Goal: Information Seeking & Learning: Learn about a topic

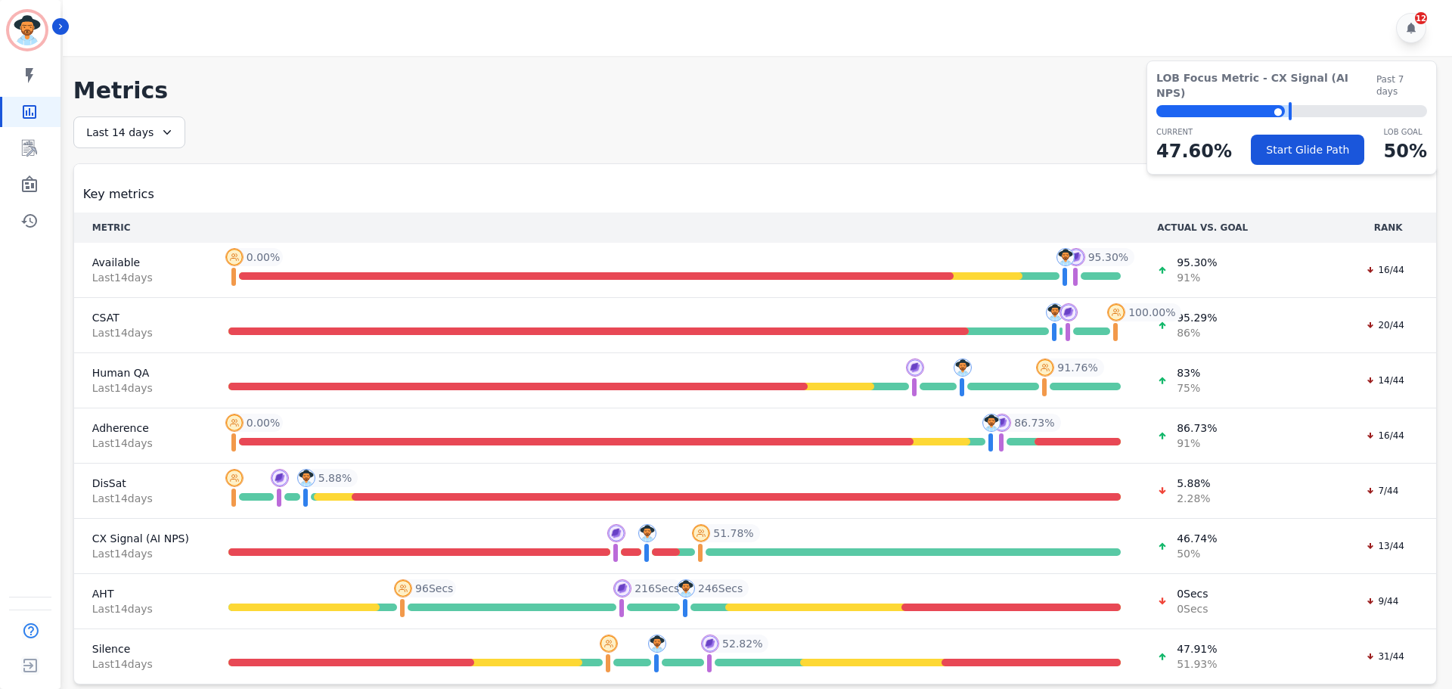
drag, startPoint x: 427, startPoint y: 141, endPoint x: 402, endPoint y: 153, distance: 27.4
click at [428, 142] on div "**********" at bounding box center [754, 400] width 1363 height 568
click at [25, 153] on icon "Sidebar" at bounding box center [29, 148] width 15 height 17
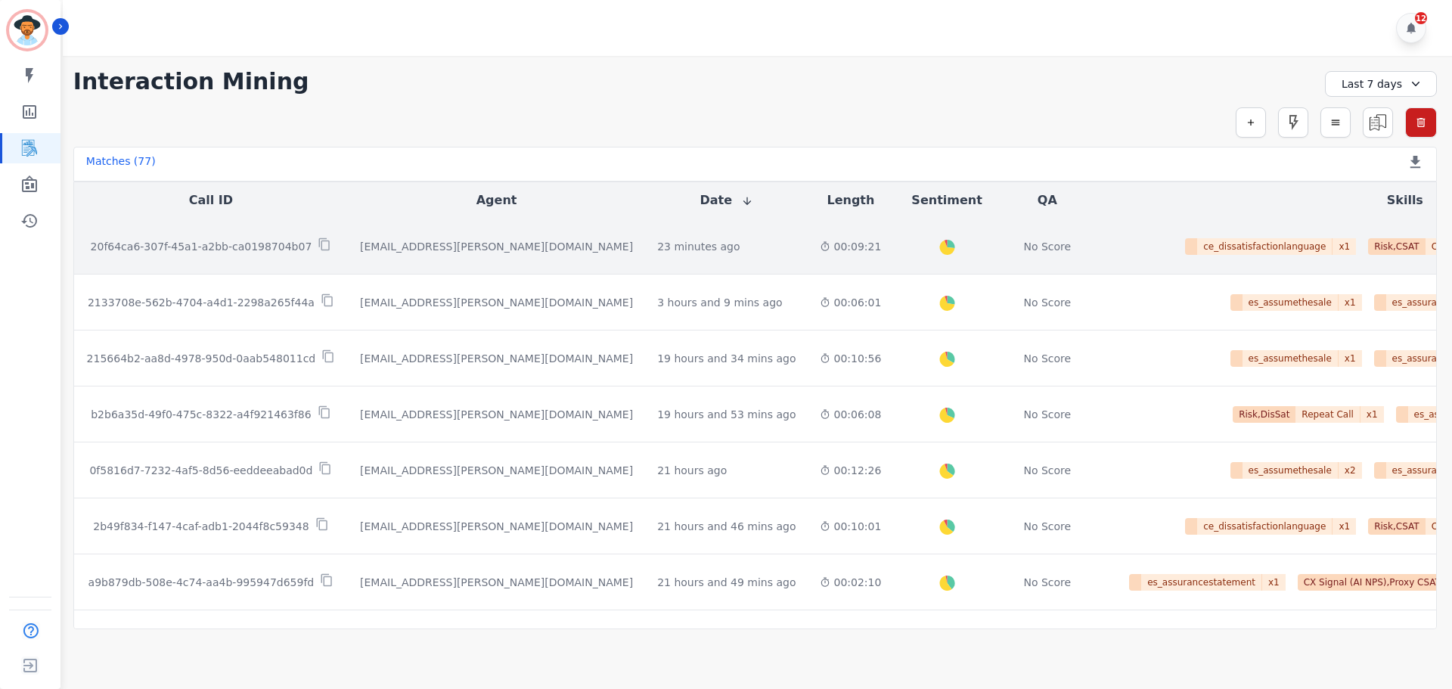
click at [274, 243] on p "20f64ca6-307f-45a1-a2bb-ca0198704b07" at bounding box center [202, 246] width 222 height 15
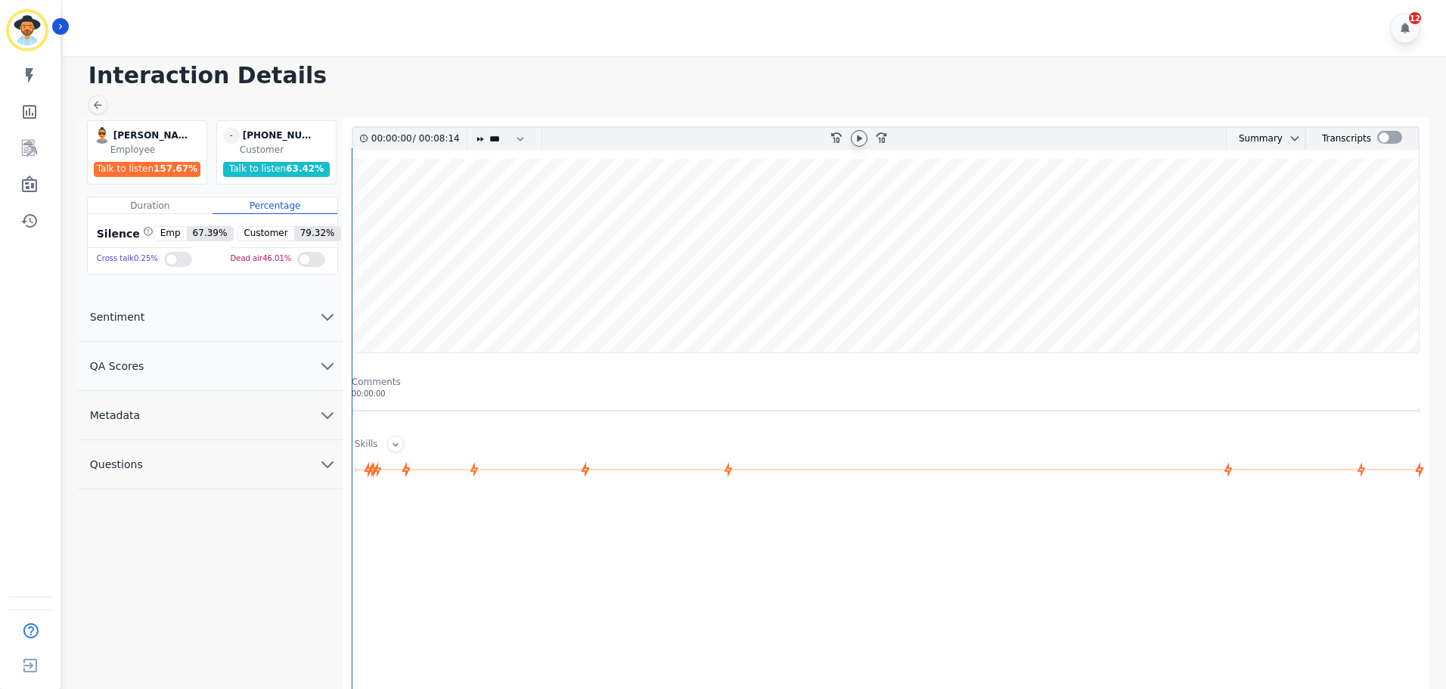
click at [854, 141] on icon at bounding box center [859, 138] width 12 height 12
click at [440, 209] on wave at bounding box center [885, 256] width 1066 height 194
click at [516, 214] on wave at bounding box center [885, 256] width 1066 height 194
click at [690, 202] on wave at bounding box center [885, 256] width 1066 height 194
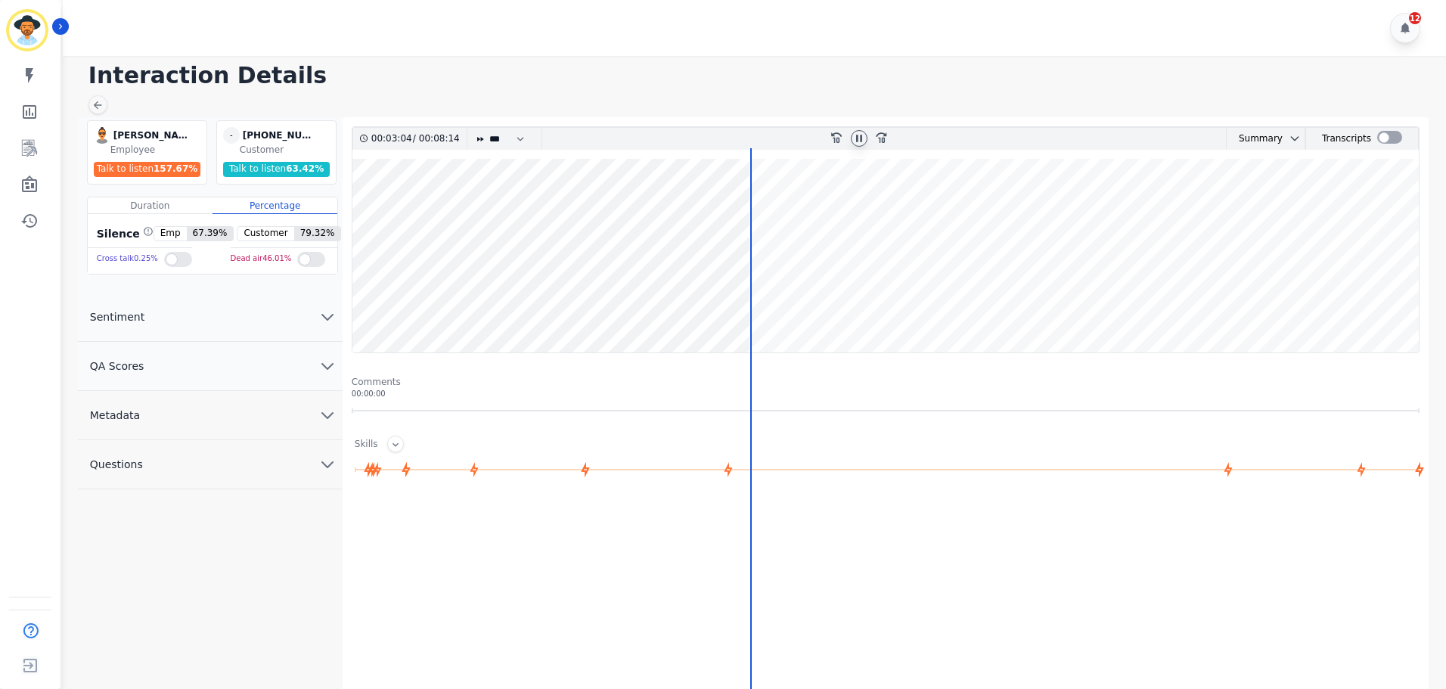
click at [835, 215] on wave at bounding box center [885, 256] width 1066 height 194
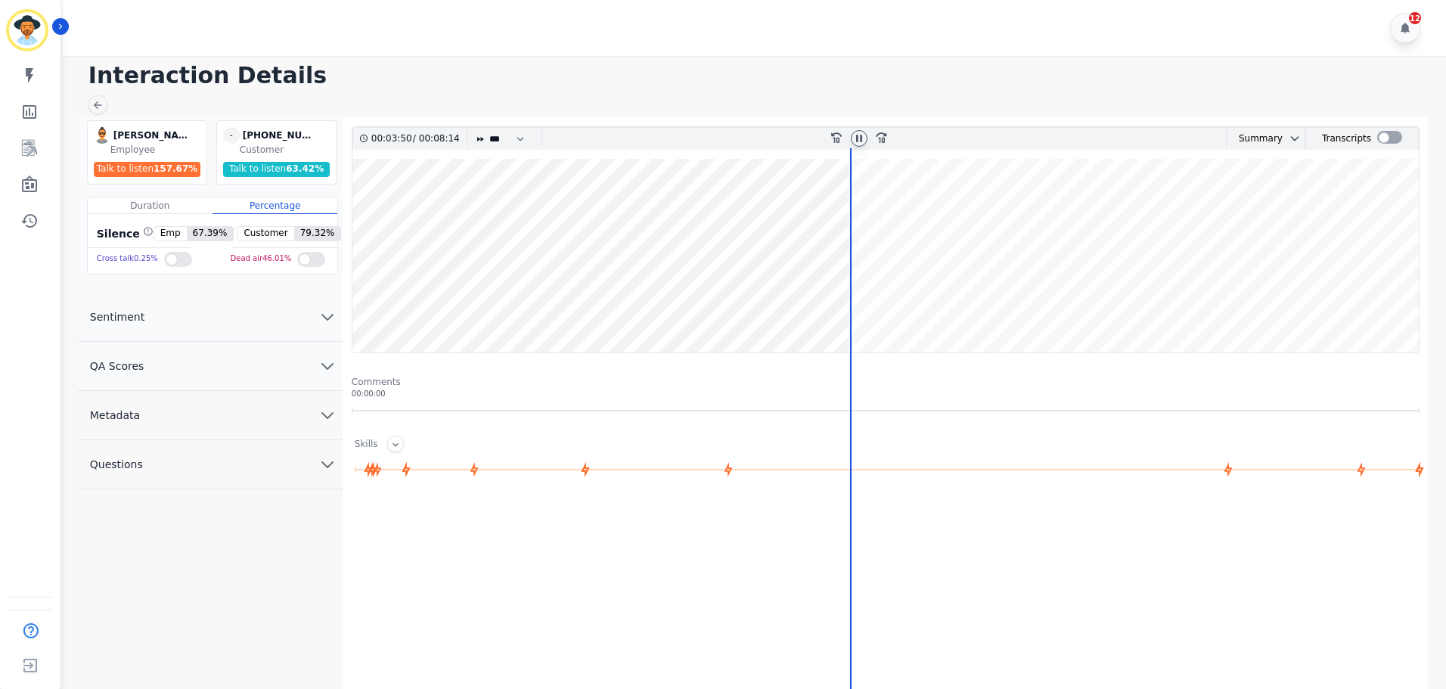
click at [914, 213] on wave at bounding box center [885, 256] width 1066 height 194
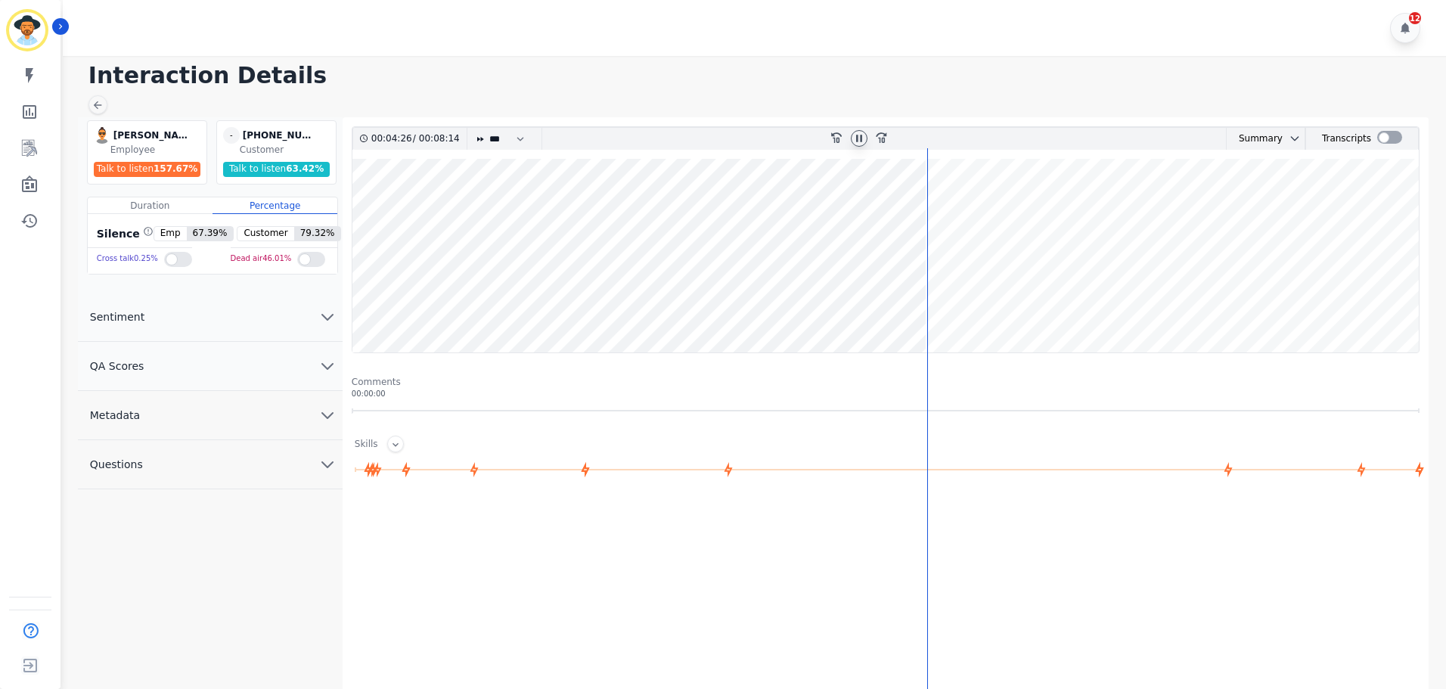
click at [981, 209] on wave at bounding box center [885, 256] width 1066 height 194
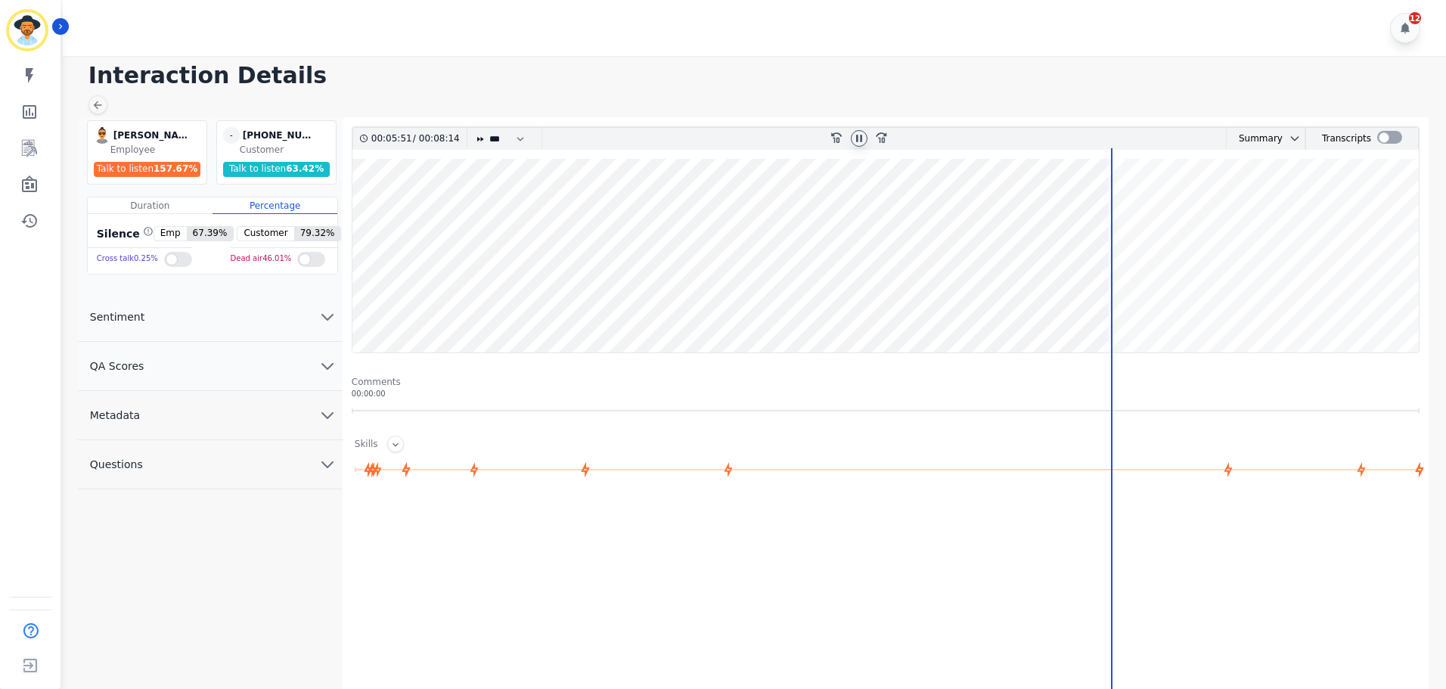
click at [1118, 215] on wave at bounding box center [885, 256] width 1066 height 194
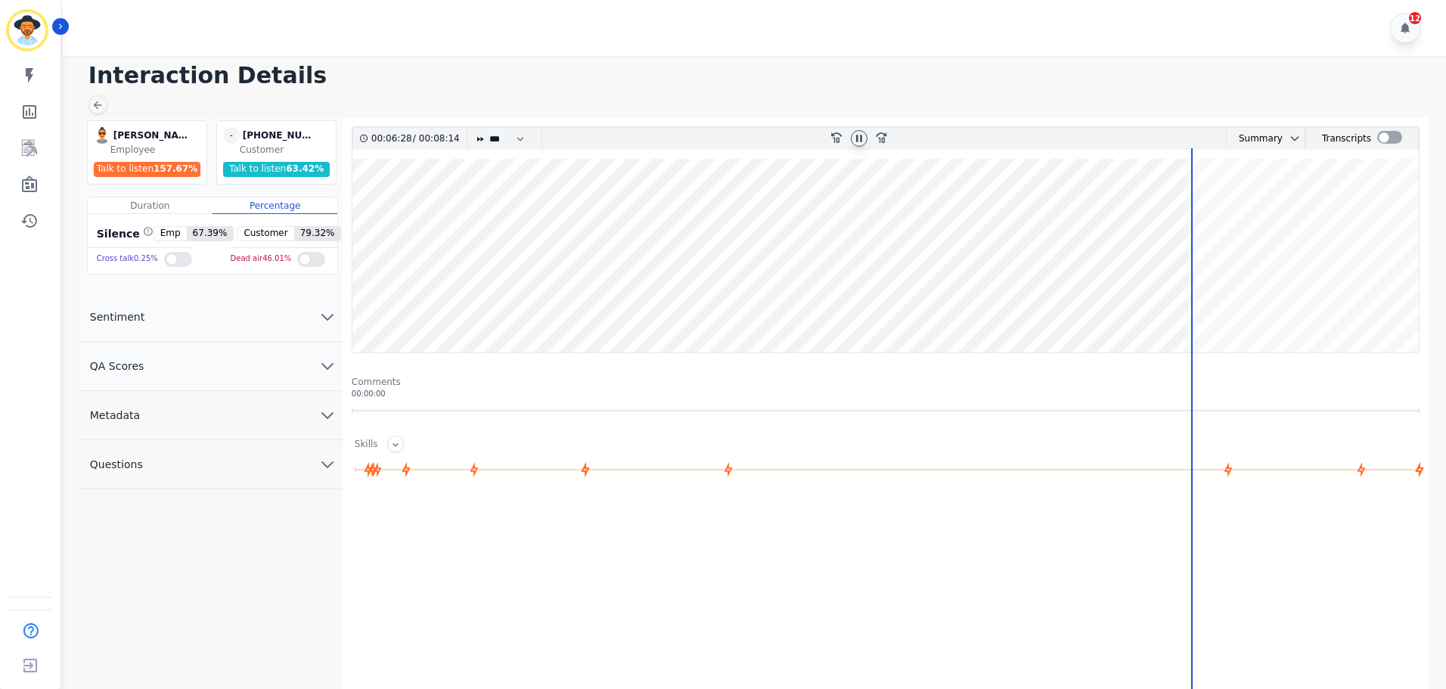
click at [1232, 212] on wave at bounding box center [885, 256] width 1066 height 194
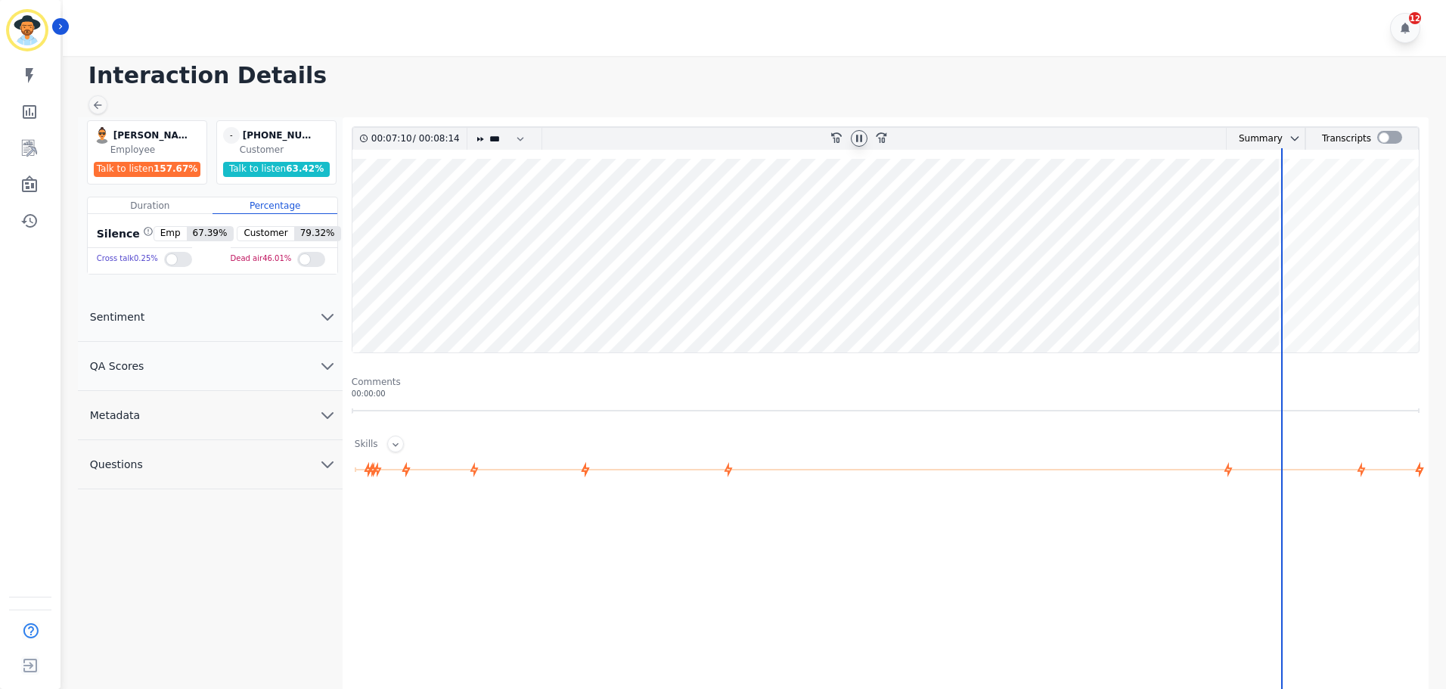
click at [1300, 214] on wave at bounding box center [885, 256] width 1066 height 194
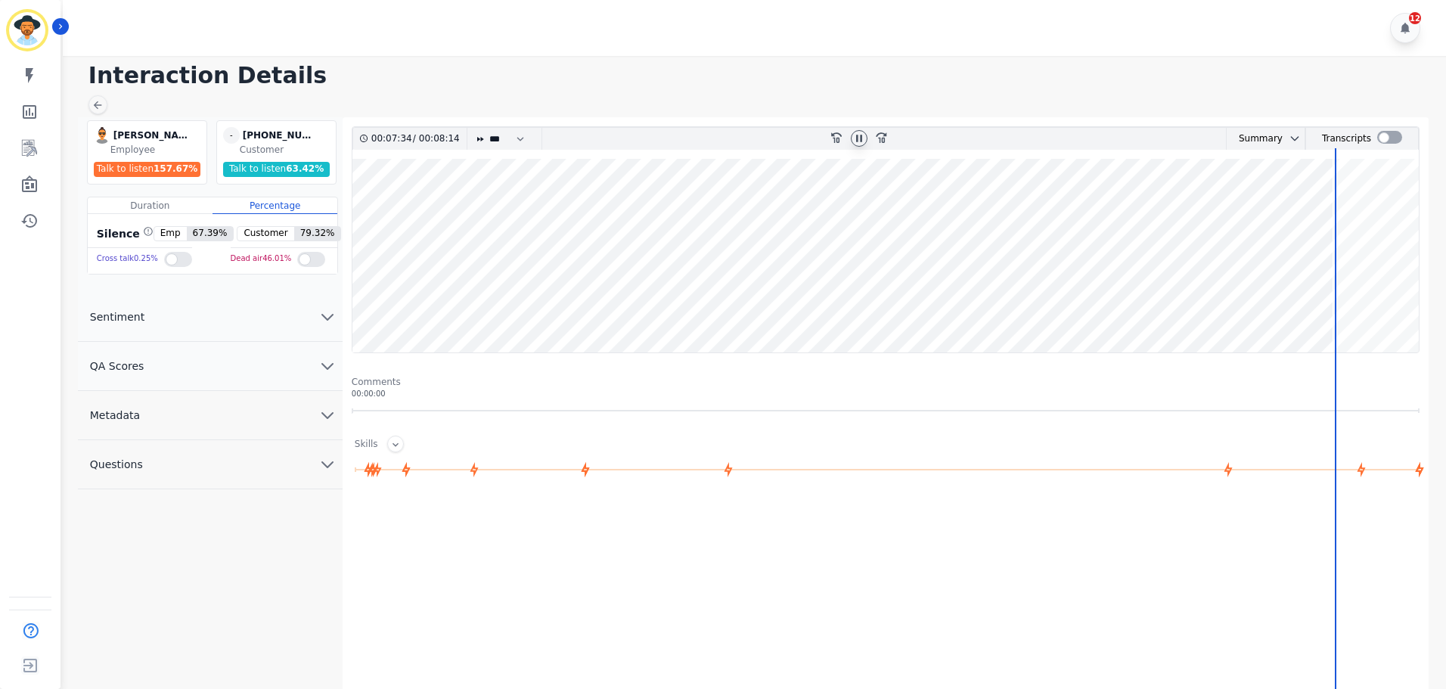
click at [1359, 224] on wave at bounding box center [885, 256] width 1066 height 194
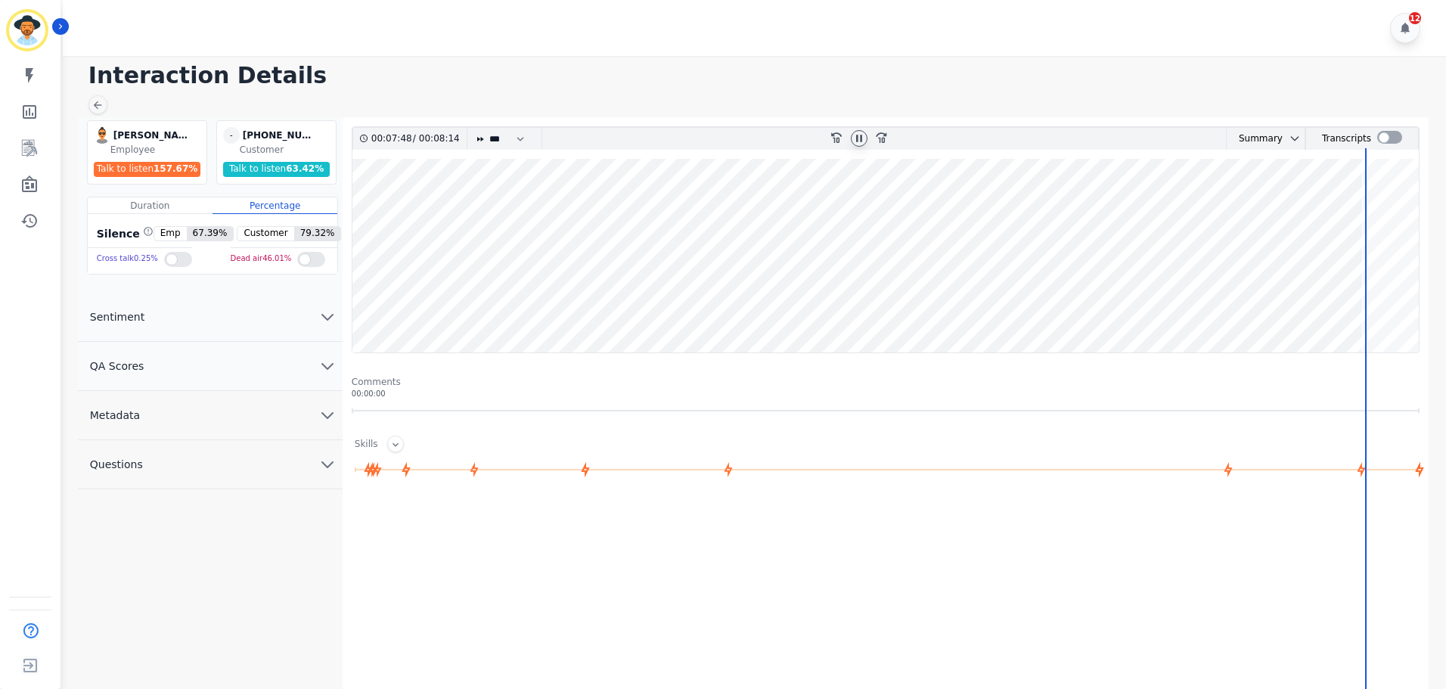
click at [1384, 226] on wave at bounding box center [885, 256] width 1066 height 194
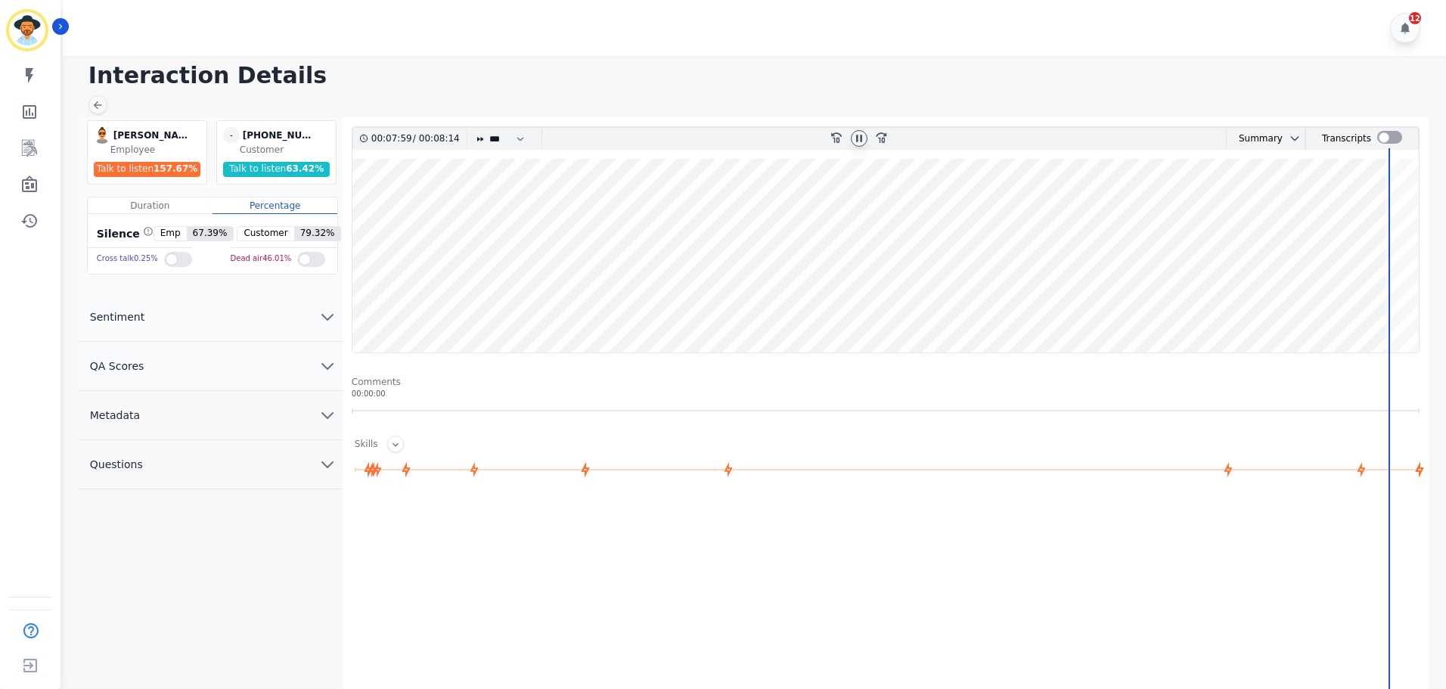
click at [1400, 230] on wave at bounding box center [885, 256] width 1066 height 194
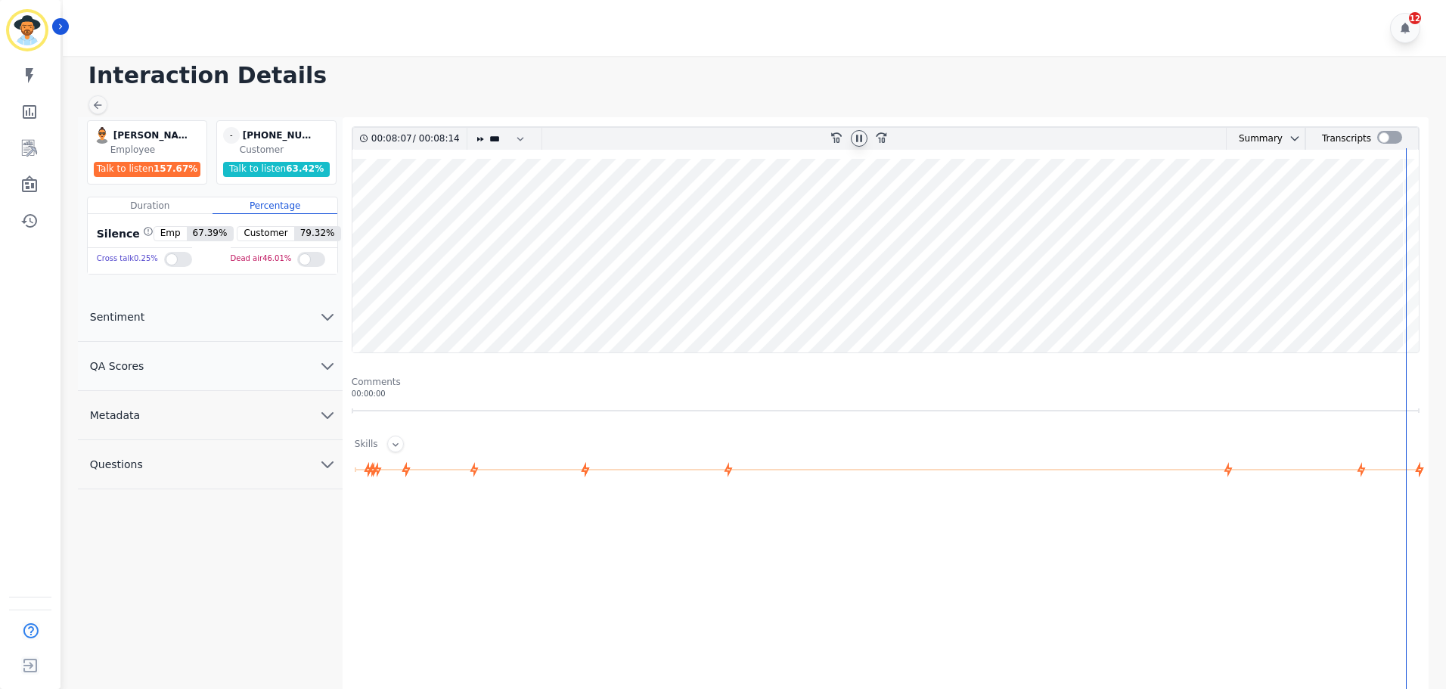
click at [1415, 232] on wave at bounding box center [885, 256] width 1066 height 194
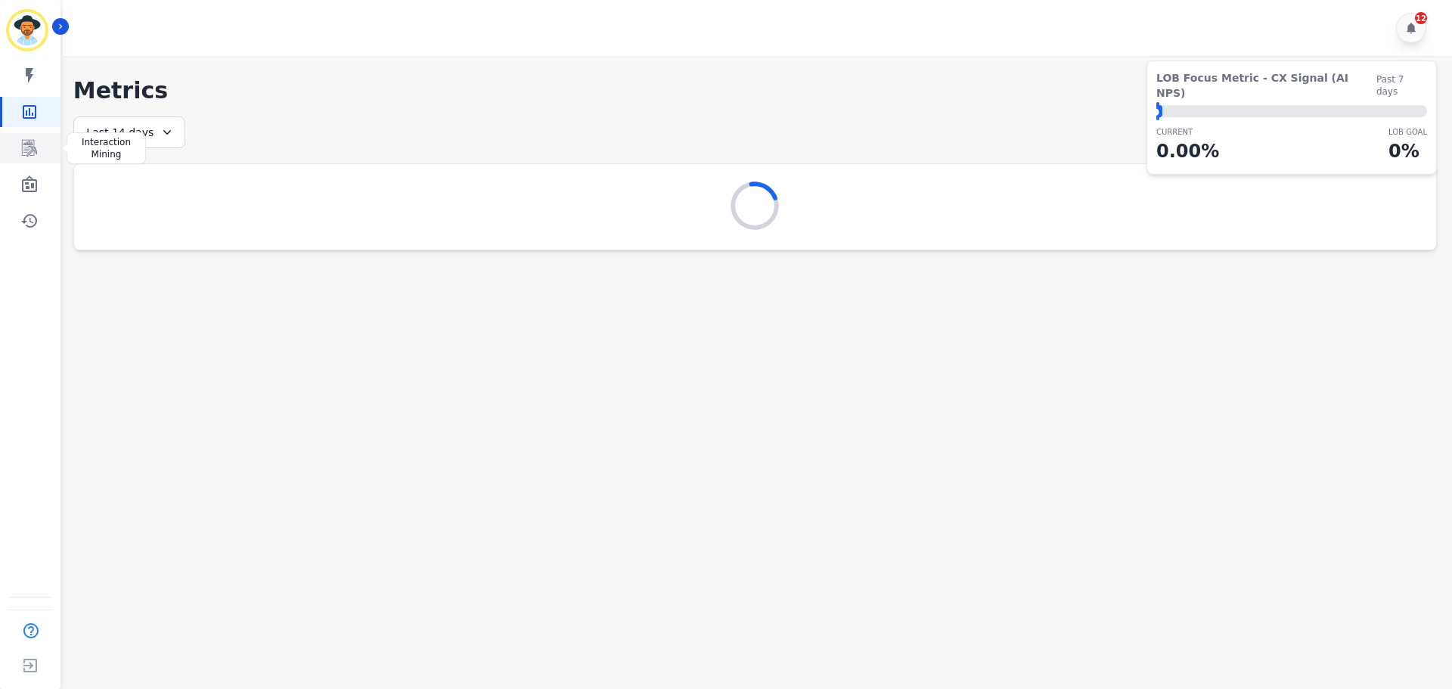
click at [30, 153] on icon "Sidebar" at bounding box center [29, 148] width 18 height 18
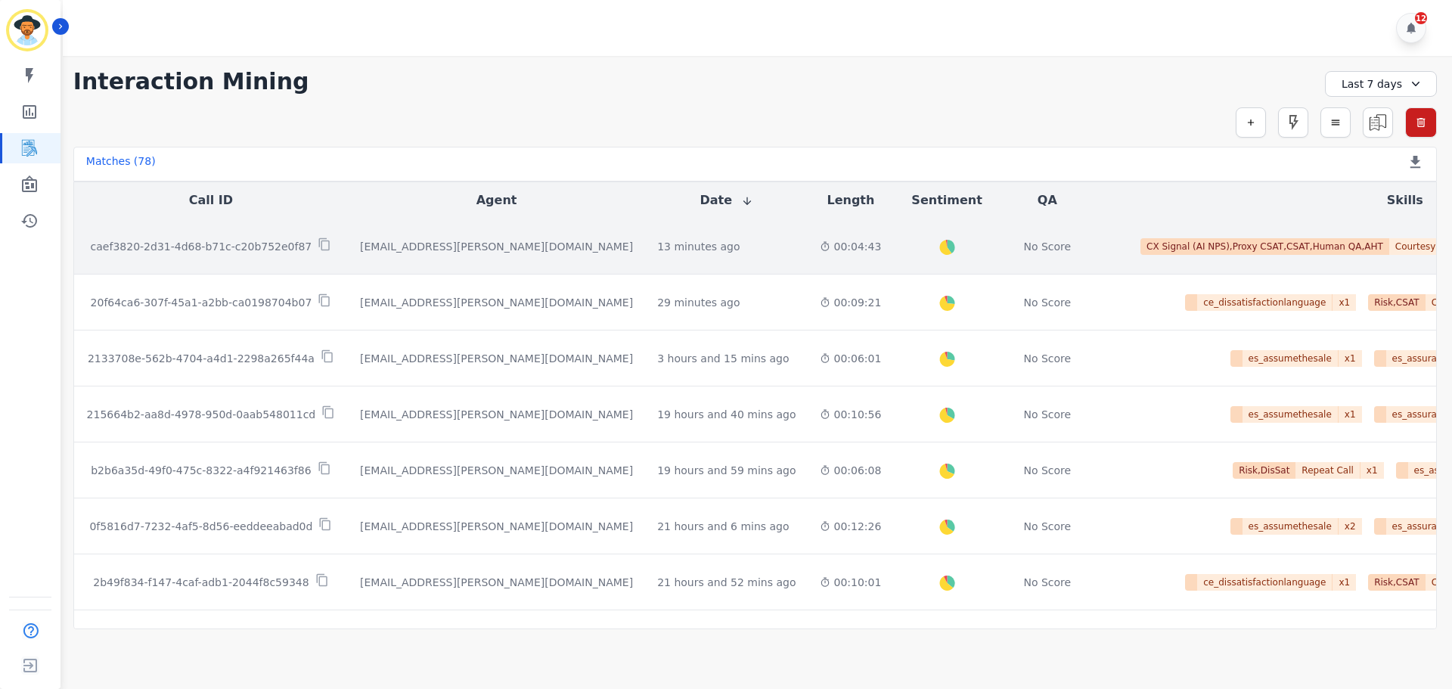
click at [254, 251] on p "caef3820-2d31-4d68-b71c-c20b752e0f87" at bounding box center [202, 246] width 222 height 15
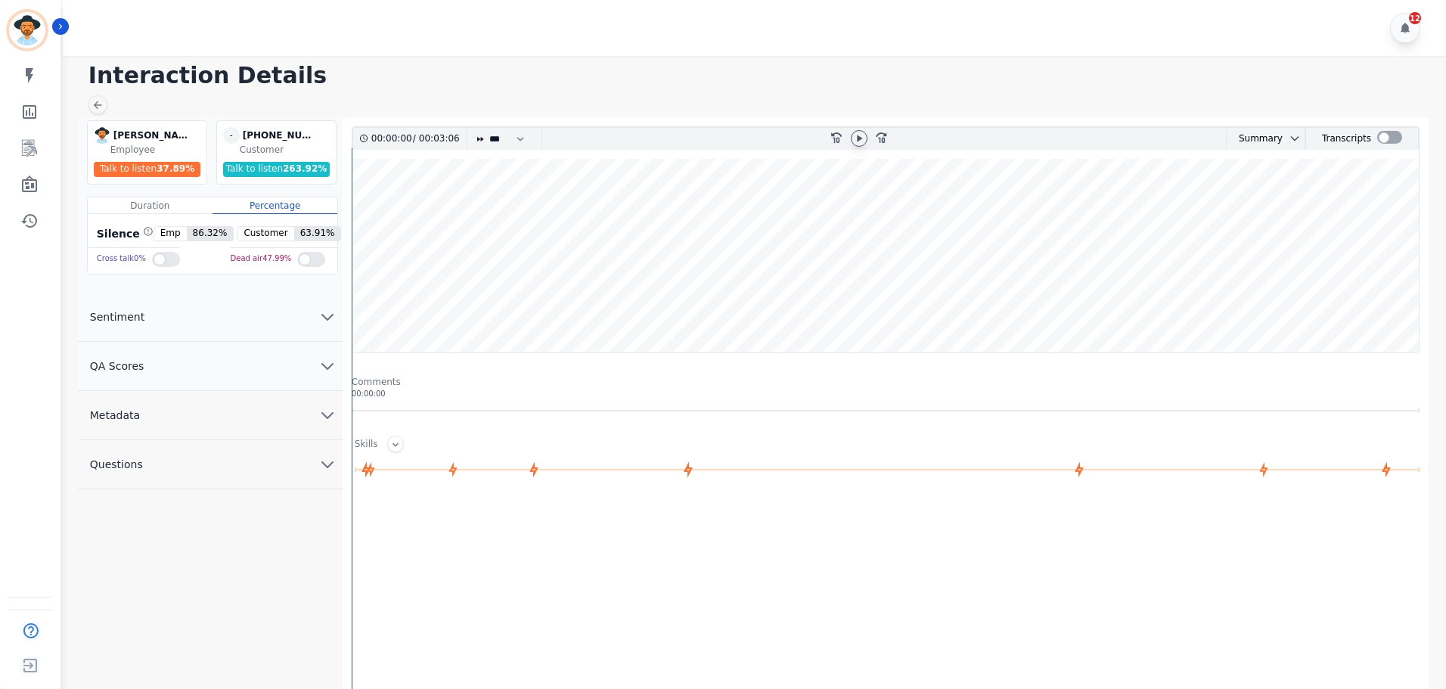
click at [863, 138] on icon at bounding box center [859, 138] width 12 height 12
click at [828, 304] on wave at bounding box center [885, 256] width 1066 height 194
click at [984, 314] on wave at bounding box center [885, 256] width 1066 height 194
click at [1064, 302] on wave at bounding box center [885, 256] width 1066 height 194
click at [1121, 308] on wave at bounding box center [885, 256] width 1066 height 194
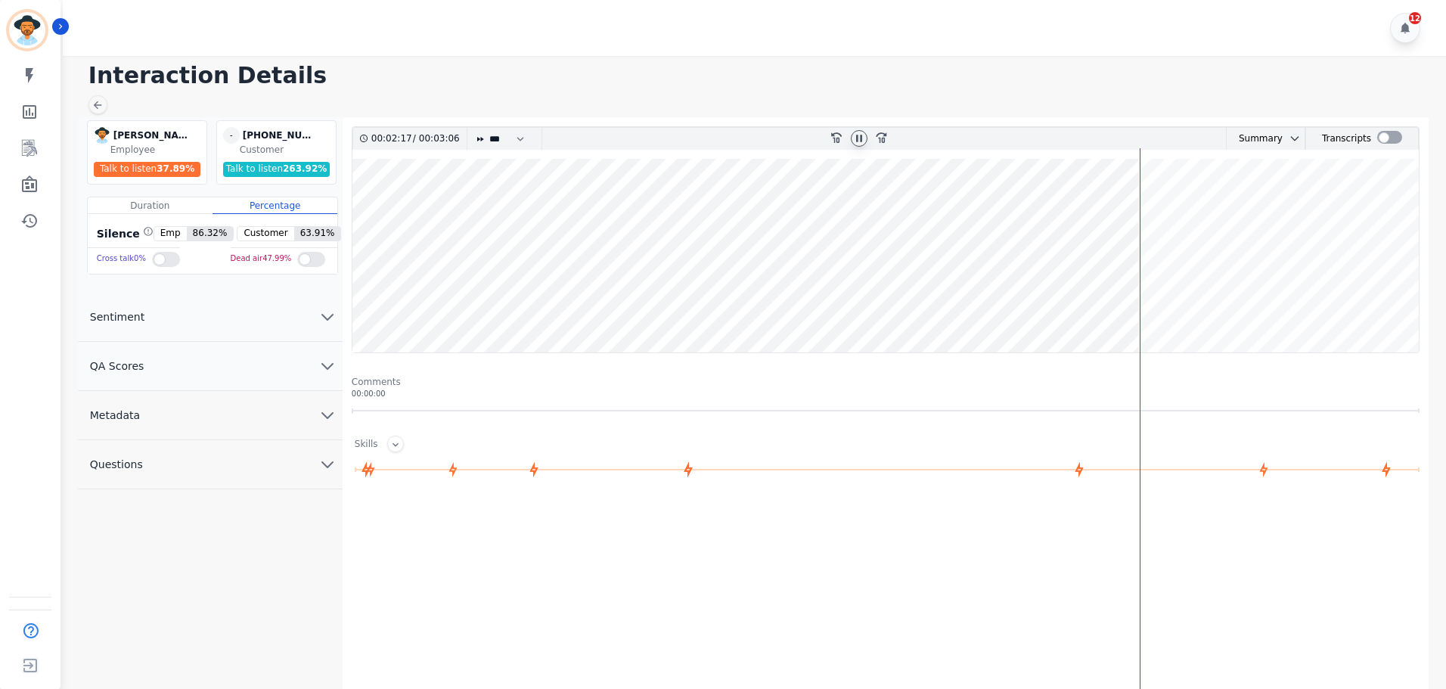
click at [1178, 309] on wave at bounding box center [885, 256] width 1066 height 194
click at [1242, 293] on wave at bounding box center [885, 256] width 1066 height 194
click at [1319, 299] on wave at bounding box center [885, 256] width 1066 height 194
click at [1341, 305] on wave at bounding box center [885, 256] width 1066 height 194
click at [1352, 305] on wave at bounding box center [885, 256] width 1066 height 194
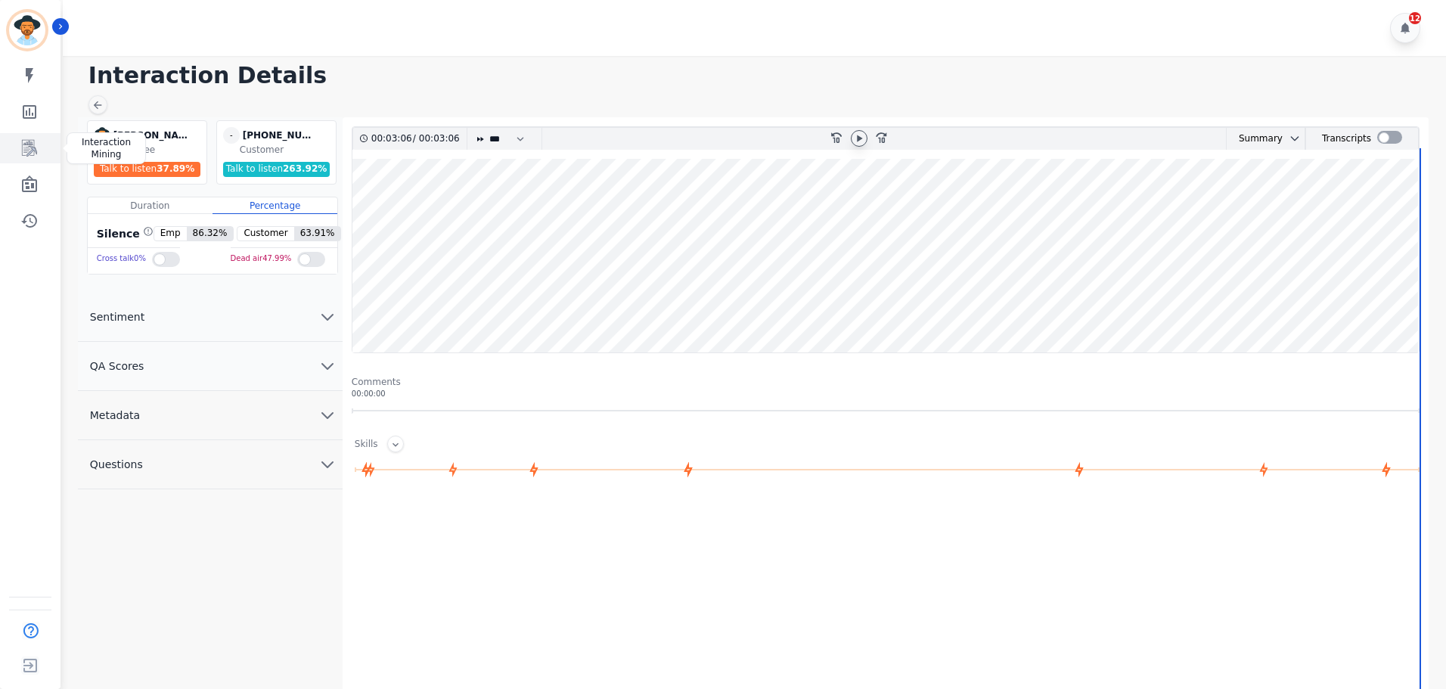
click at [31, 145] on icon "Sidebar" at bounding box center [29, 148] width 18 height 18
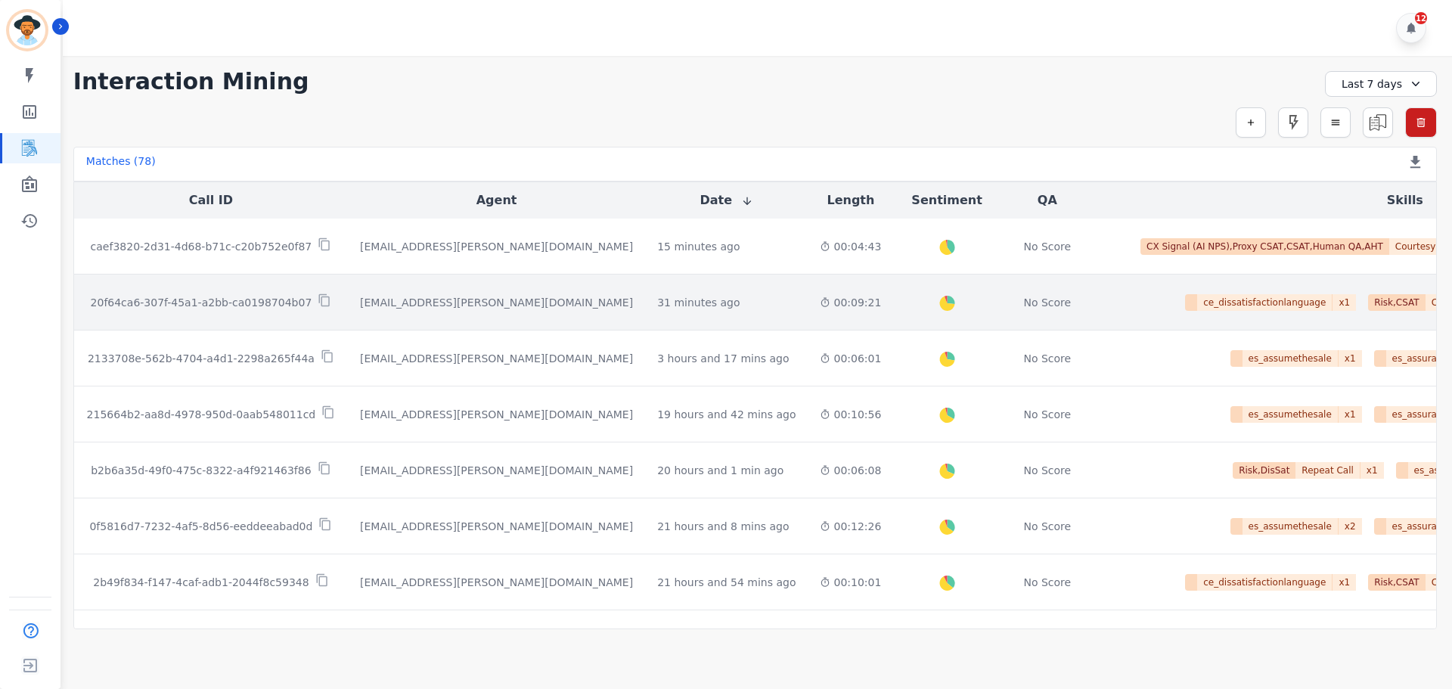
click at [243, 305] on p "20f64ca6-307f-45a1-a2bb-ca0198704b07" at bounding box center [202, 302] width 222 height 15
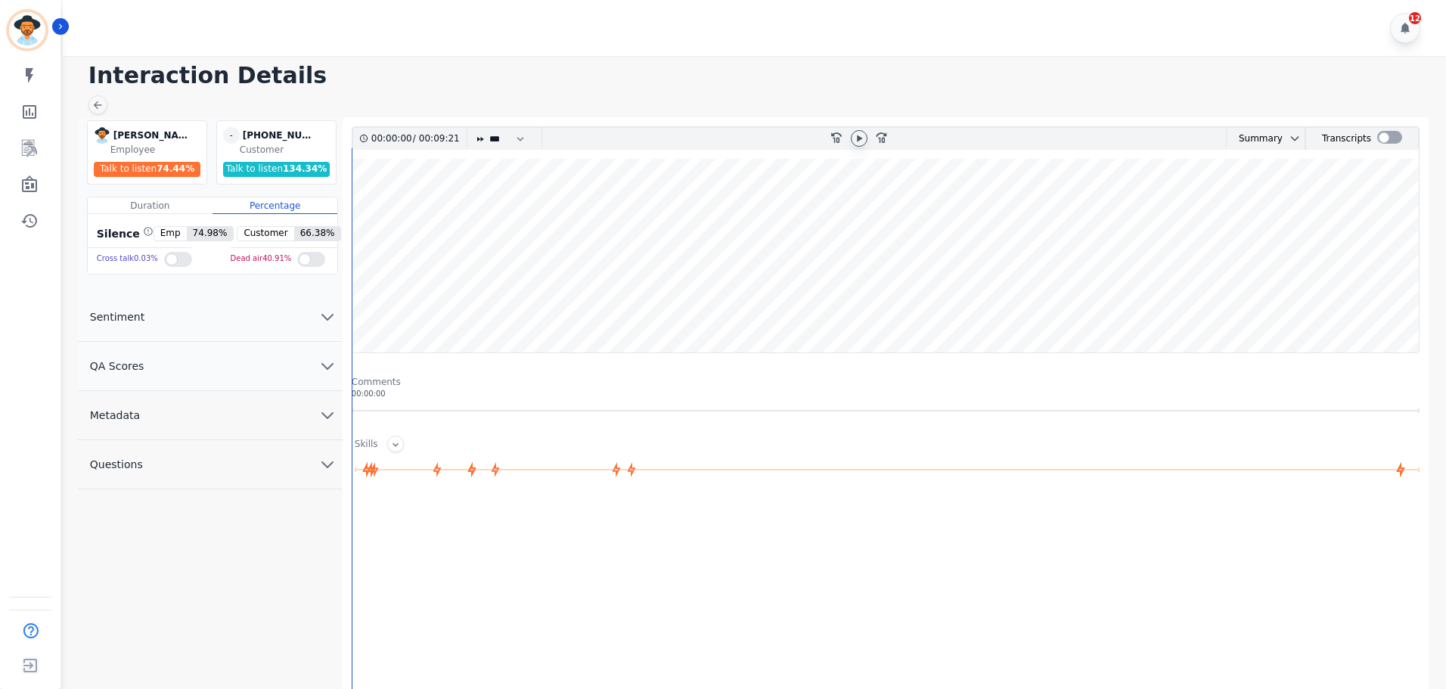
click at [860, 140] on icon at bounding box center [859, 138] width 12 height 12
click at [405, 218] on wave at bounding box center [885, 256] width 1066 height 194
click at [455, 217] on wave at bounding box center [885, 256] width 1066 height 194
click at [472, 218] on wave at bounding box center [885, 256] width 1066 height 194
click at [566, 209] on wave at bounding box center [885, 256] width 1066 height 194
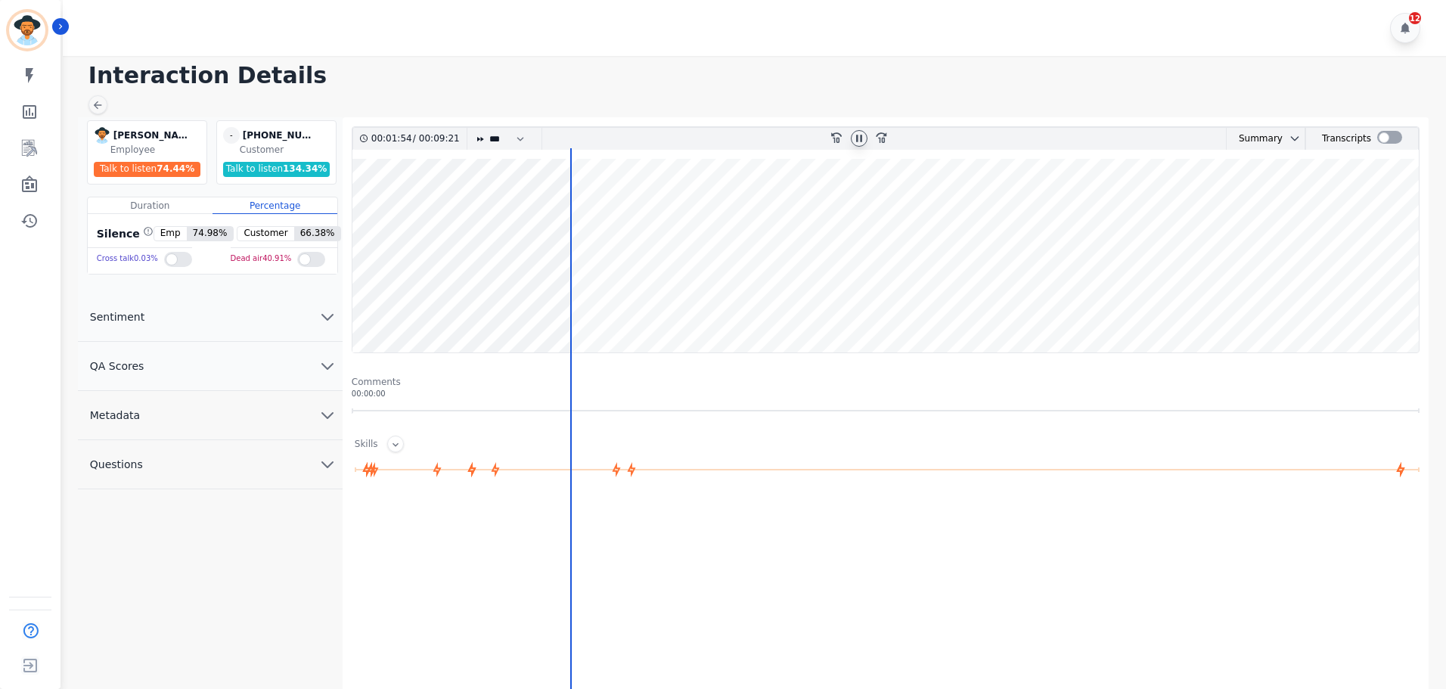
click at [654, 218] on wave at bounding box center [885, 256] width 1066 height 194
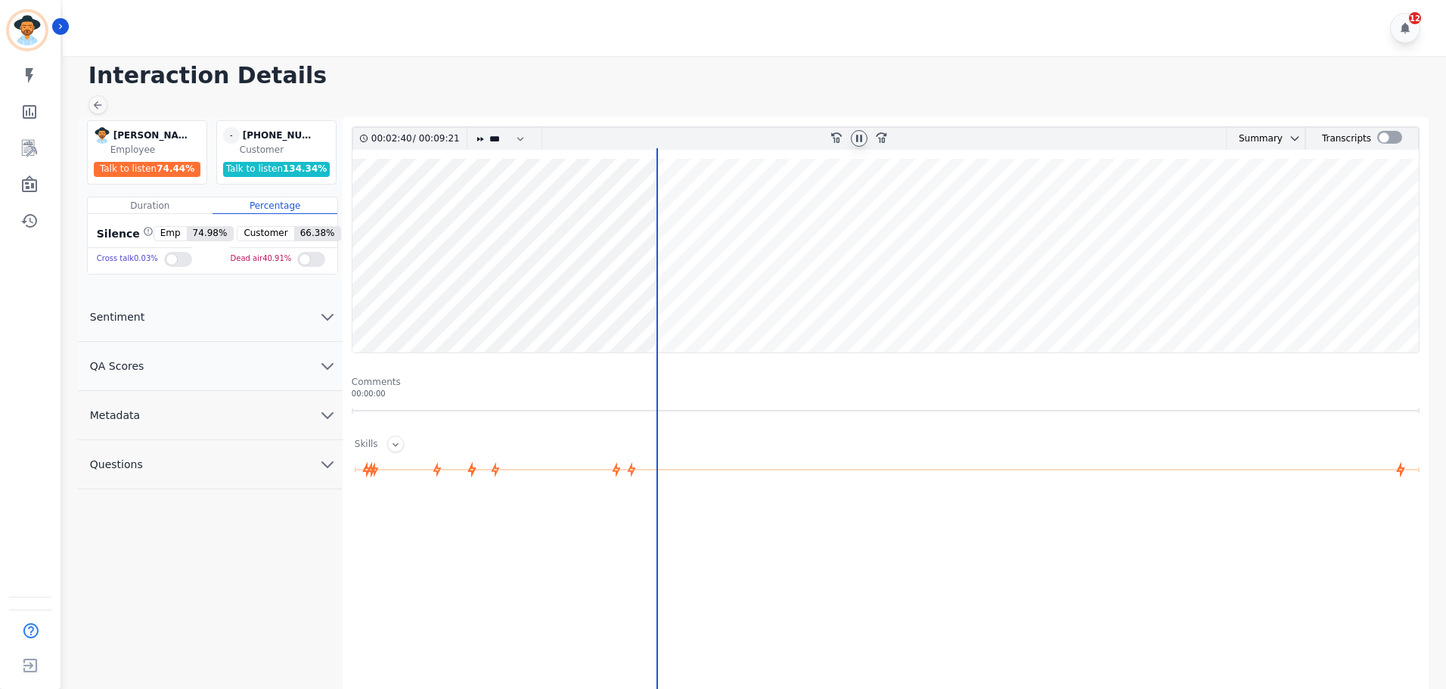
click at [682, 217] on wave at bounding box center [885, 256] width 1066 height 194
click at [786, 296] on wave at bounding box center [885, 256] width 1066 height 194
click at [984, 305] on wave at bounding box center [885, 256] width 1066 height 194
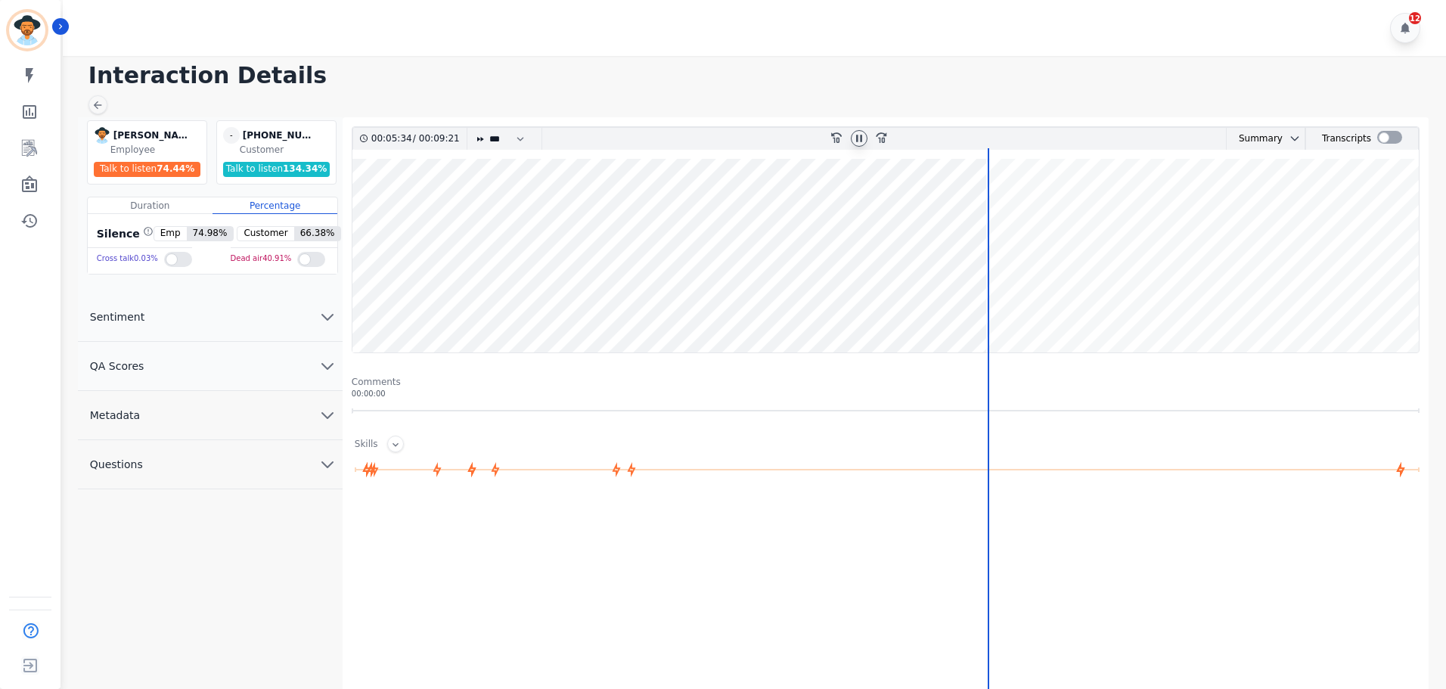
click at [978, 310] on wave at bounding box center [885, 256] width 1066 height 194
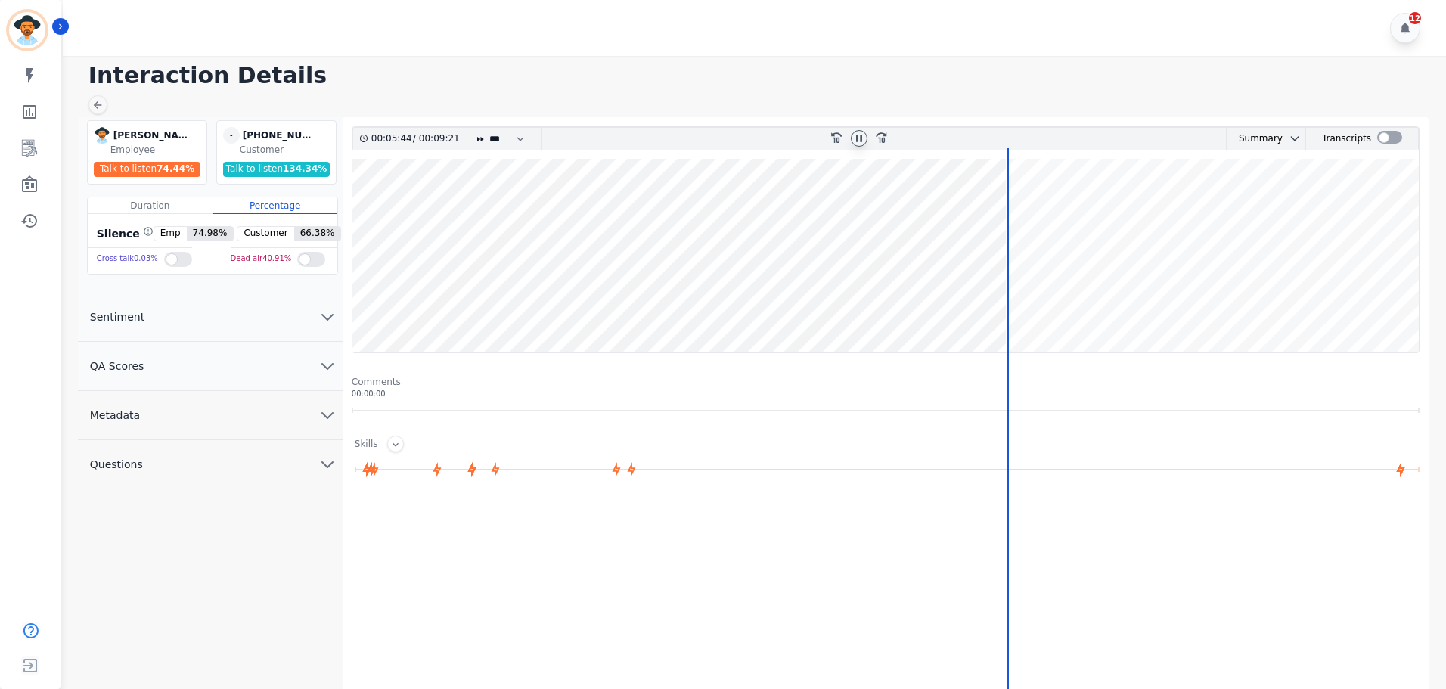
click at [1018, 306] on wave at bounding box center [885, 256] width 1066 height 194
drag, startPoint x: 1121, startPoint y: 302, endPoint x: 1155, endPoint y: 297, distance: 34.3
click at [1123, 302] on wave at bounding box center [885, 256] width 1066 height 194
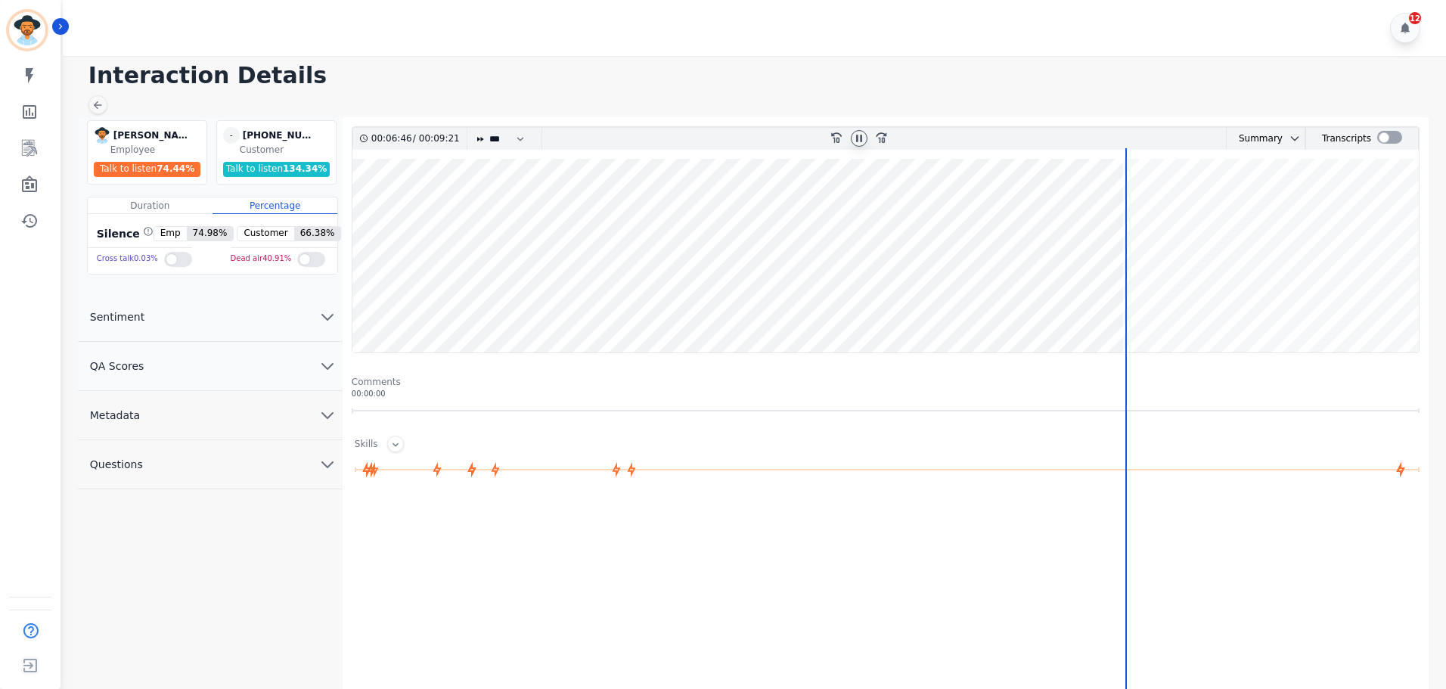
click at [1239, 290] on wave at bounding box center [885, 256] width 1066 height 194
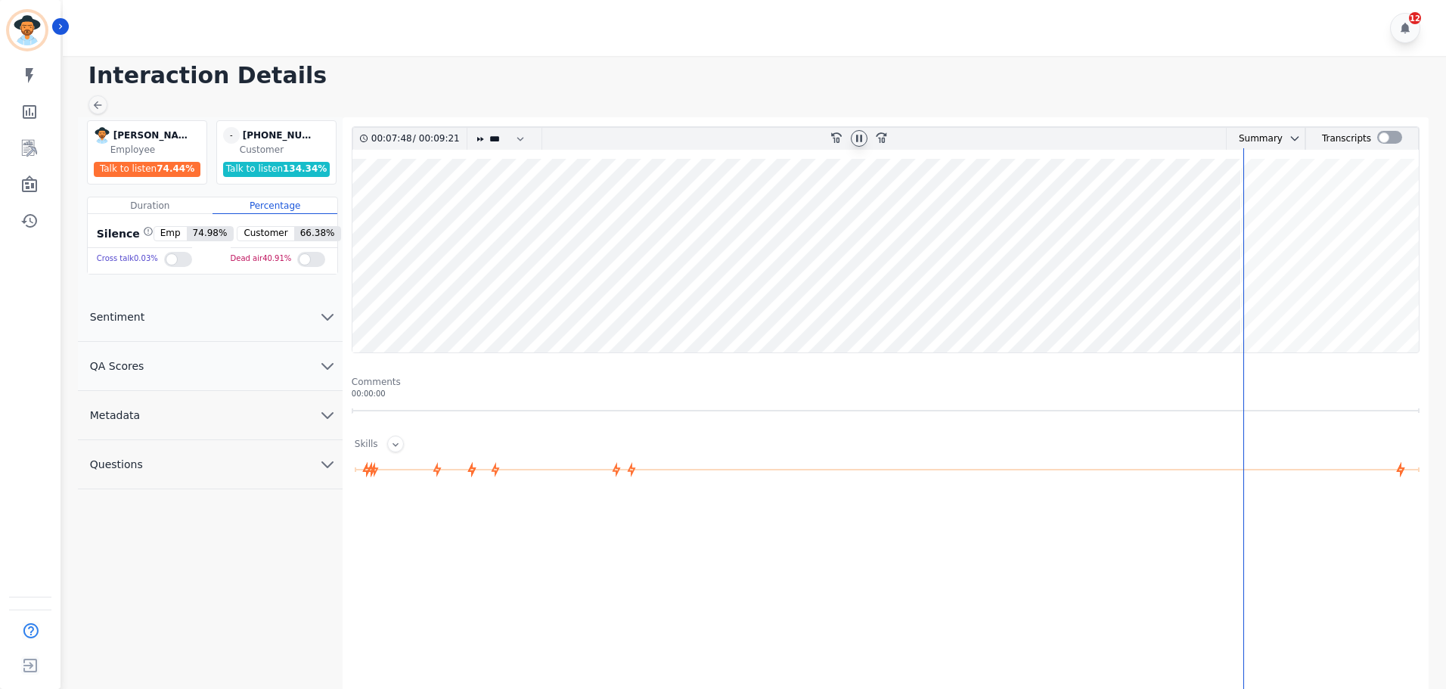
click at [1297, 303] on wave at bounding box center [885, 256] width 1066 height 194
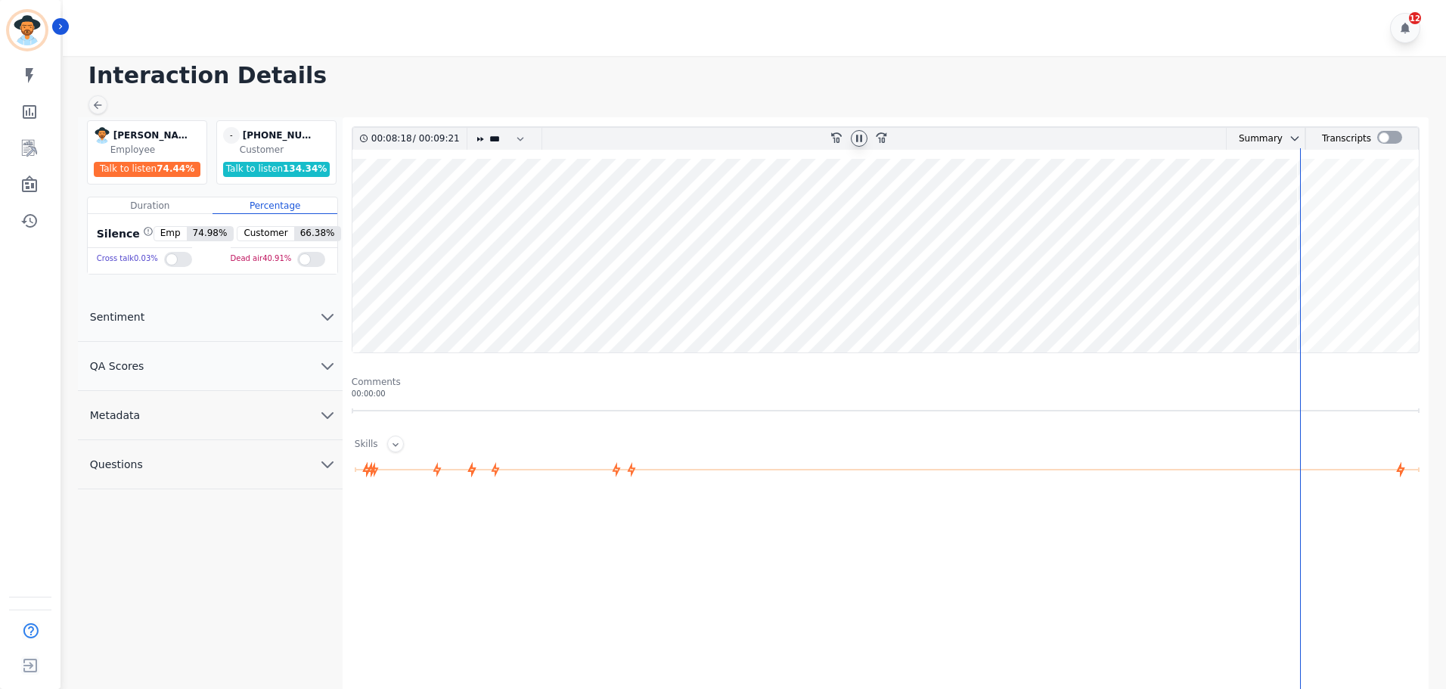
drag, startPoint x: 1353, startPoint y: 306, endPoint x: 1381, endPoint y: 306, distance: 28.0
click at [1354, 306] on wave at bounding box center [885, 256] width 1066 height 194
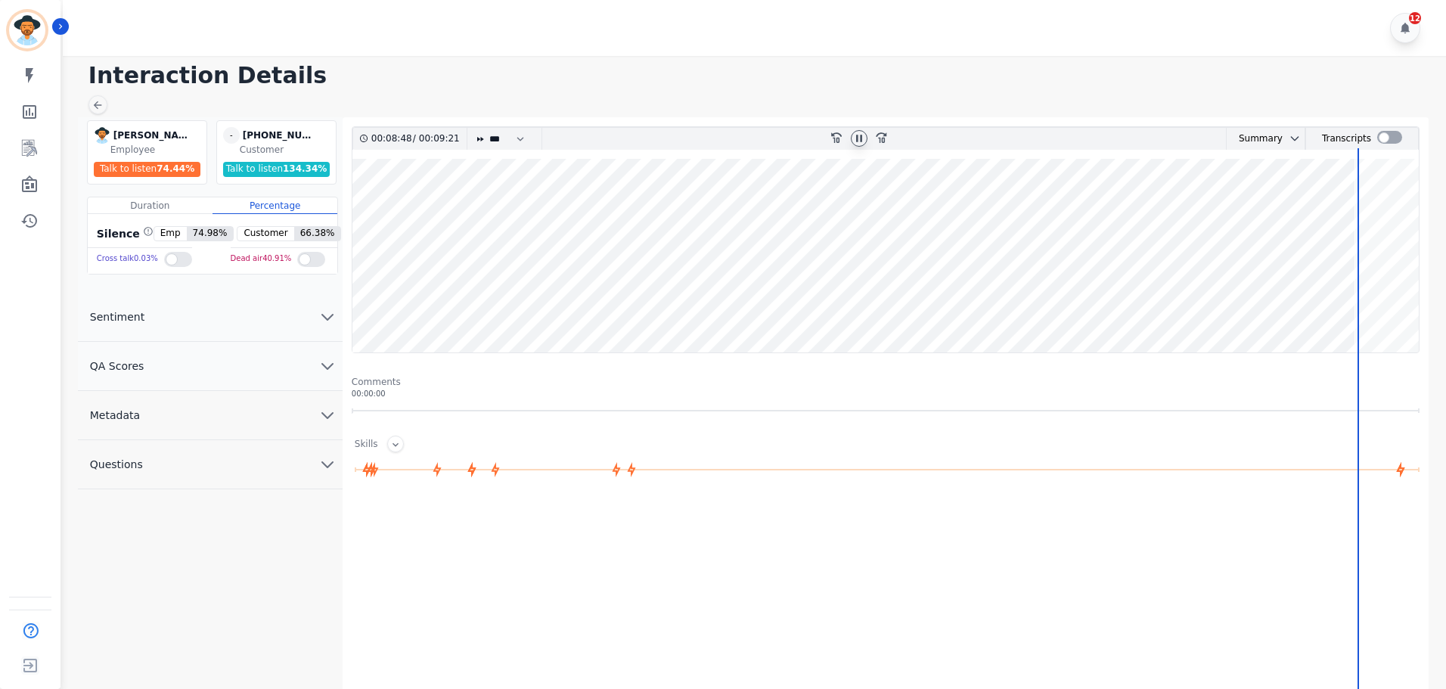
click at [1381, 306] on wave at bounding box center [885, 256] width 1066 height 194
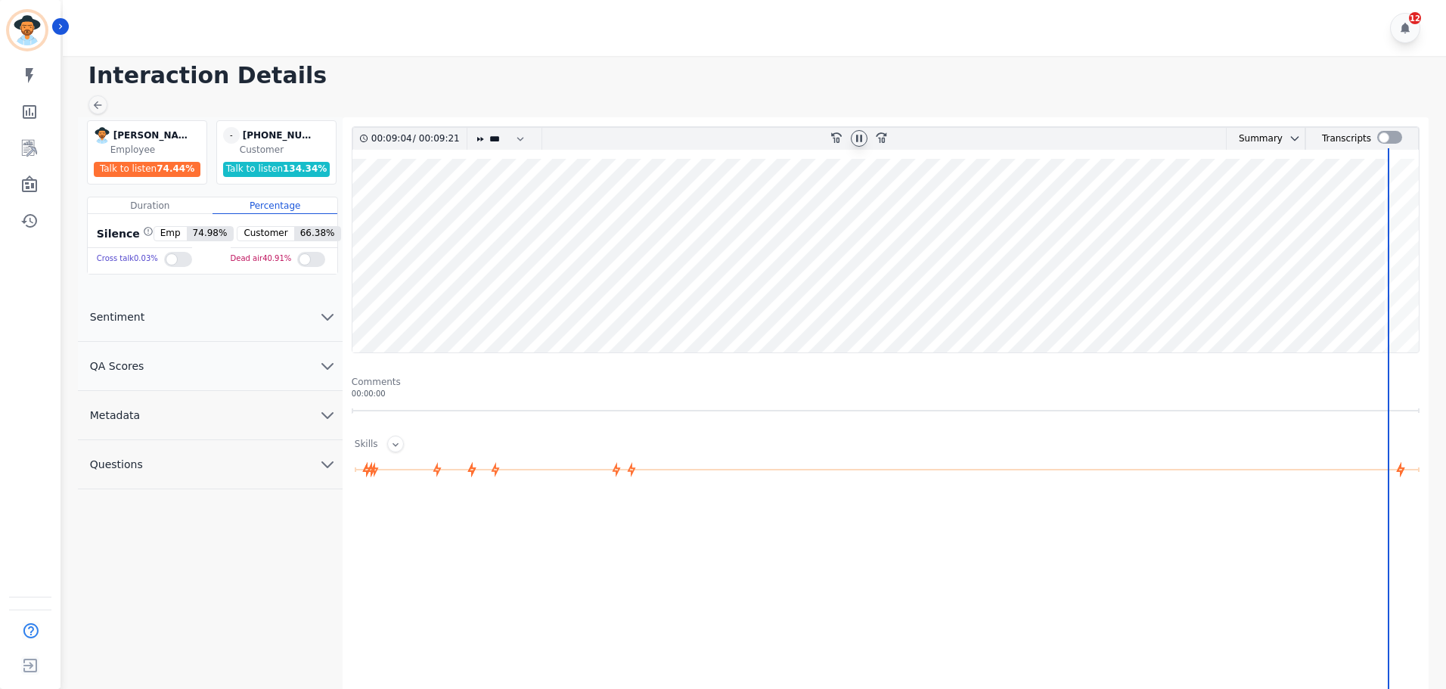
click at [863, 133] on icon at bounding box center [859, 138] width 12 height 12
